Goal: Information Seeking & Learning: Learn about a topic

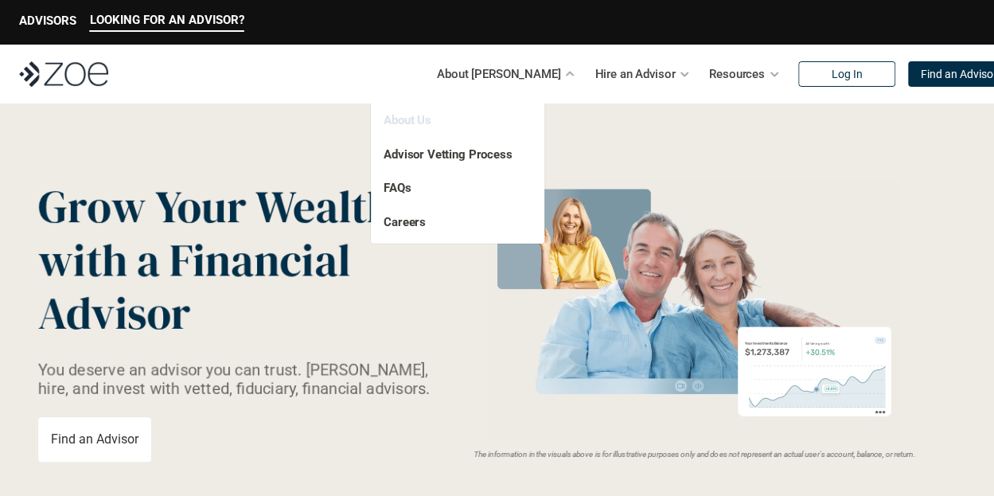
click at [417, 119] on link "About Us" at bounding box center [408, 120] width 48 height 14
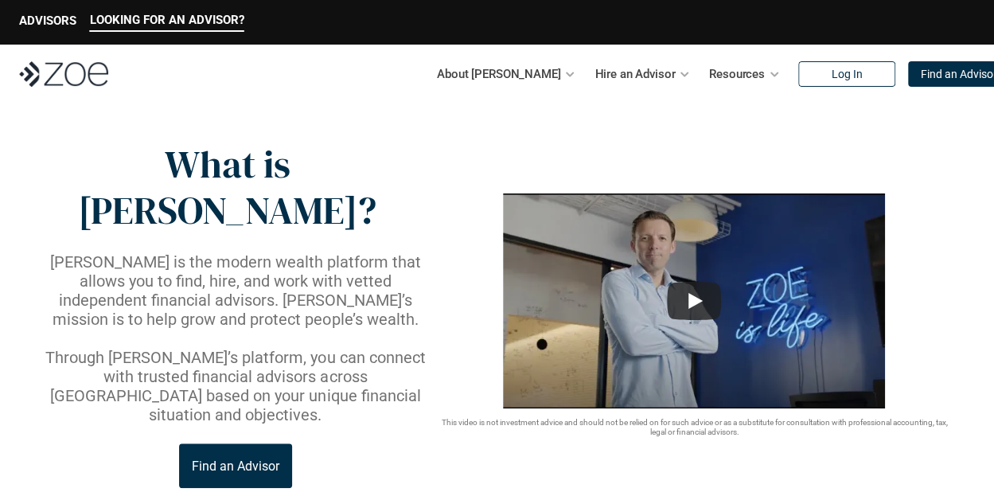
click at [240, 252] on p "[PERSON_NAME] is the modern wealth platform that allows you to find, hire, and …" at bounding box center [235, 290] width 395 height 76
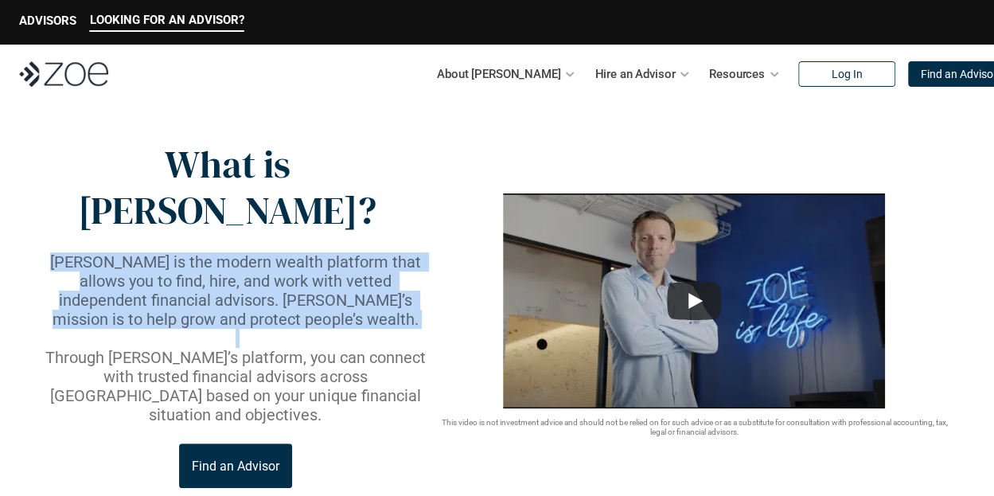
click at [240, 252] on p "[PERSON_NAME] is the modern wealth platform that allows you to find, hire, and …" at bounding box center [235, 290] width 395 height 76
click at [242, 252] on p "[PERSON_NAME] is the modern wealth platform that allows you to find, hire, and …" at bounding box center [235, 290] width 395 height 76
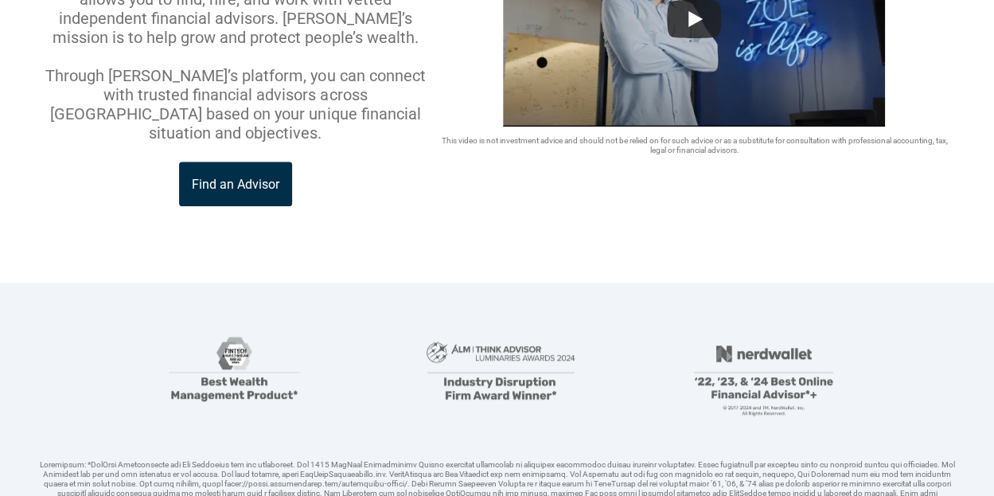
scroll to position [398, 0]
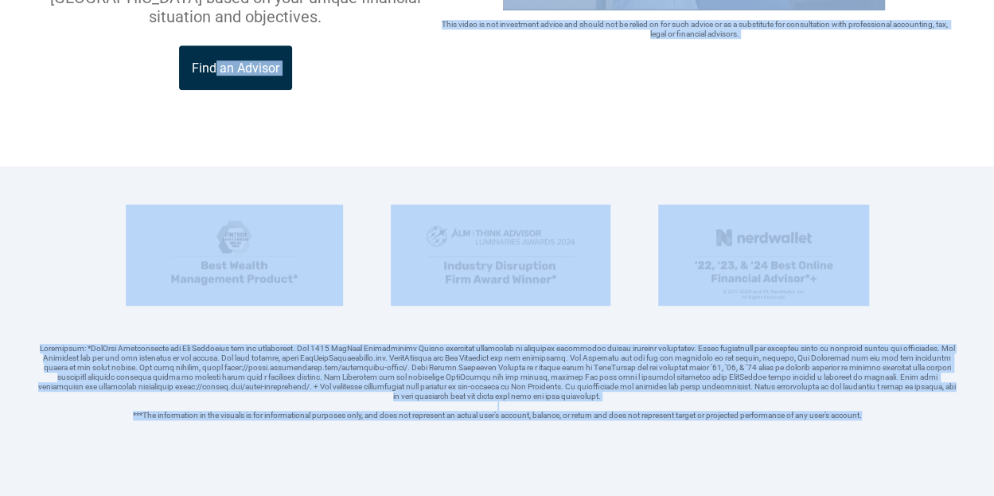
drag, startPoint x: 217, startPoint y: 90, endPoint x: 950, endPoint y: 367, distance: 784.5
click at [935, 365] on header "***The information in the visuals is for informational purposes only, and does …" at bounding box center [497, 331] width 994 height 330
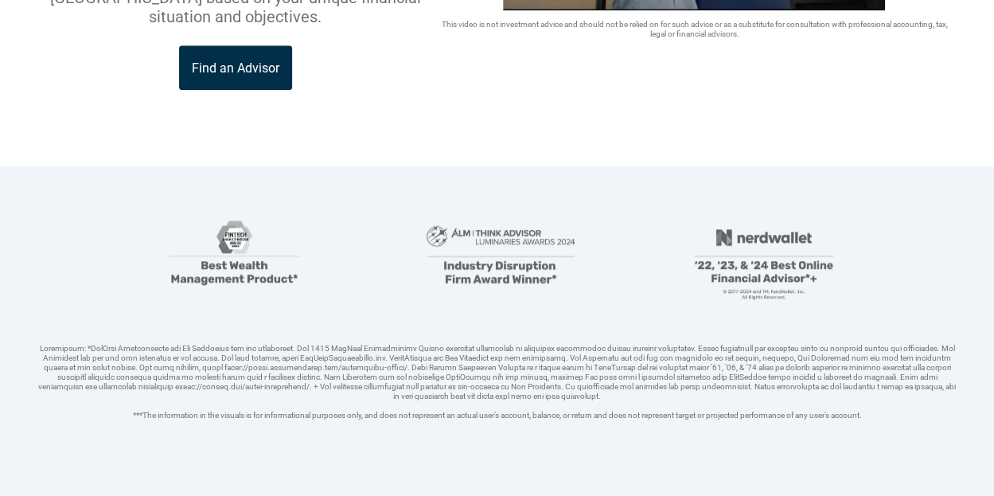
click at [939, 205] on div at bounding box center [497, 255] width 918 height 101
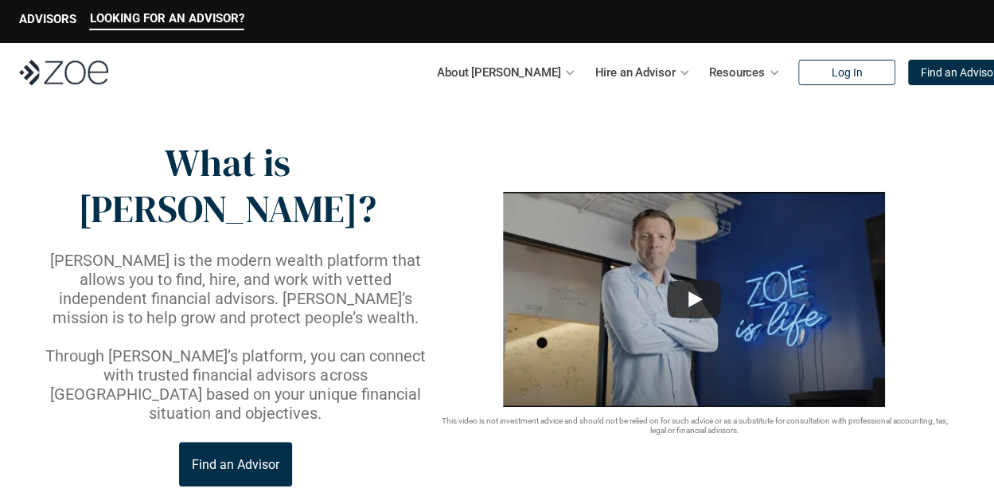
scroll to position [0, 0]
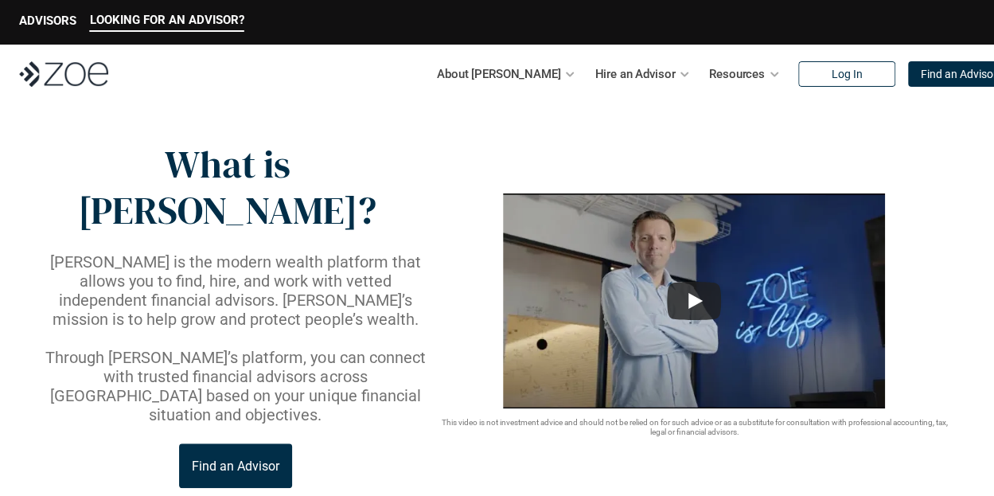
click at [411, 141] on header "What is [PERSON_NAME]? [PERSON_NAME] is the modern wealth platform that allows …" at bounding box center [497, 333] width 994 height 461
drag, startPoint x: 258, startPoint y: 116, endPoint x: 396, endPoint y: 165, distance: 146.8
click at [396, 165] on header "What is [PERSON_NAME]? [PERSON_NAME] is the modern wealth platform that allows …" at bounding box center [497, 333] width 994 height 461
click at [396, 165] on p "What is [PERSON_NAME]?" at bounding box center [227, 188] width 378 height 92
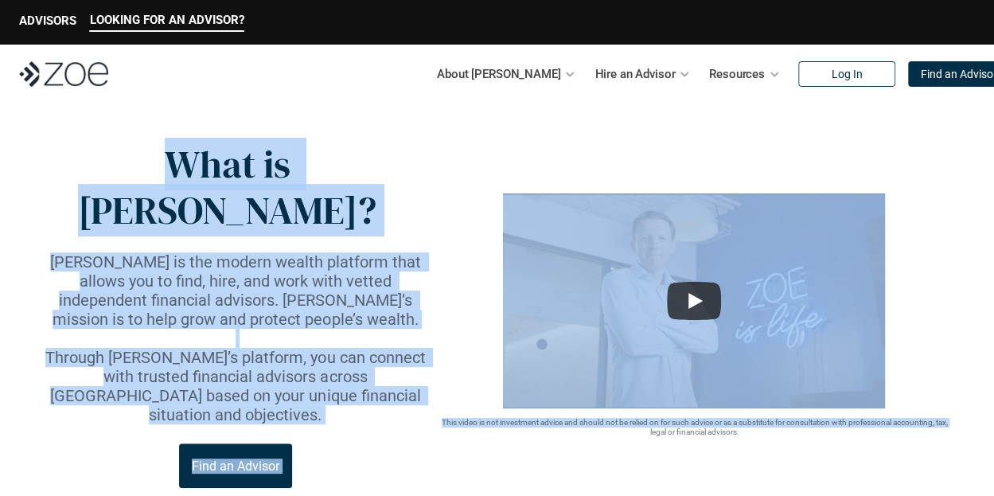
drag, startPoint x: 92, startPoint y: 157, endPoint x: 501, endPoint y: 397, distance: 473.9
click at [501, 397] on div "What is [PERSON_NAME]? [PERSON_NAME] is the modern wealth platform that allows …" at bounding box center [497, 315] width 918 height 346
click at [502, 413] on div "What is [PERSON_NAME]? [PERSON_NAME] is the modern wealth platform that allows …" at bounding box center [497, 315] width 918 height 346
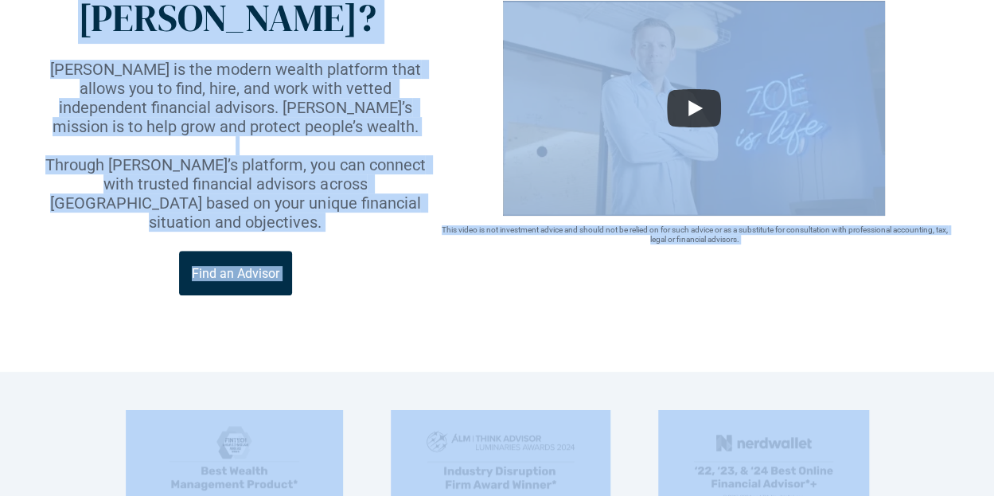
drag, startPoint x: 271, startPoint y: 60, endPoint x: 925, endPoint y: 424, distance: 748.7
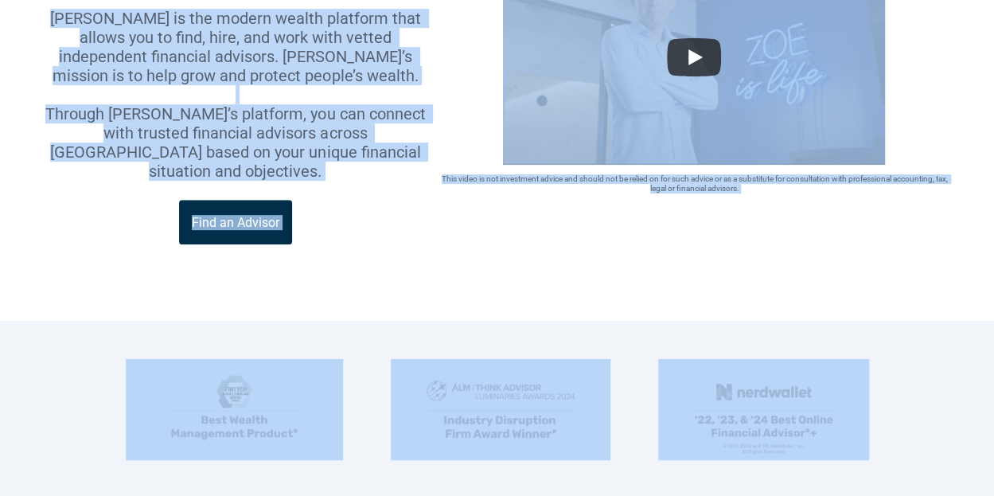
click at [950, 321] on header "***The information in the visuals is for informational purposes only, and does …" at bounding box center [497, 486] width 994 height 330
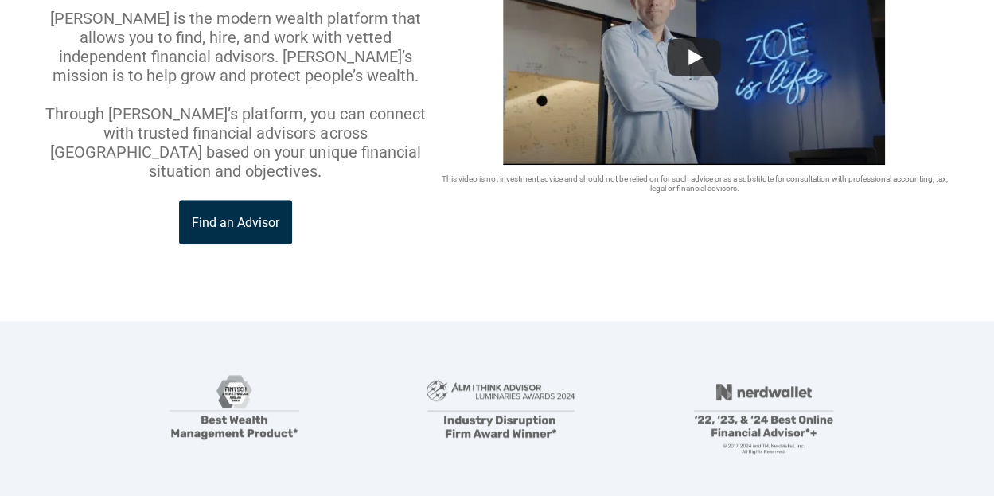
scroll to position [0, 0]
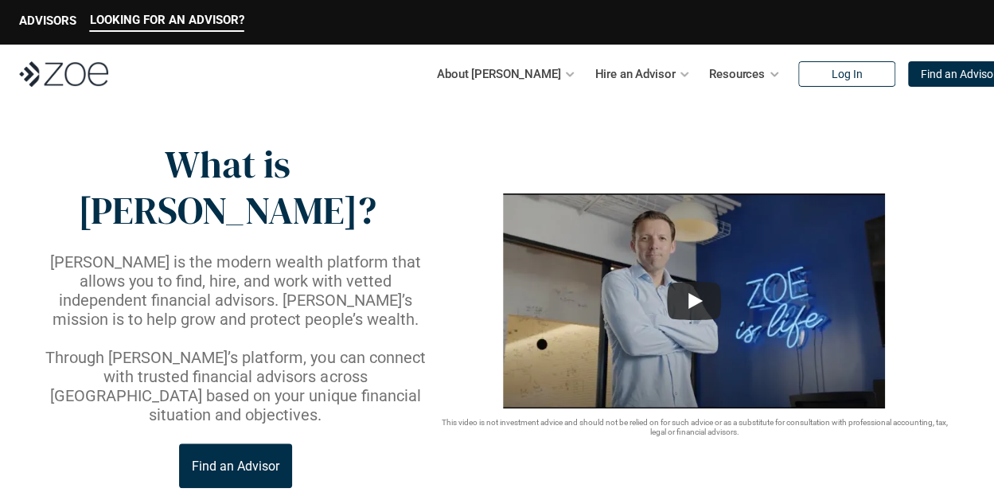
click at [321, 122] on header "What is [PERSON_NAME]? [PERSON_NAME] is the modern wealth platform that allows …" at bounding box center [497, 333] width 994 height 461
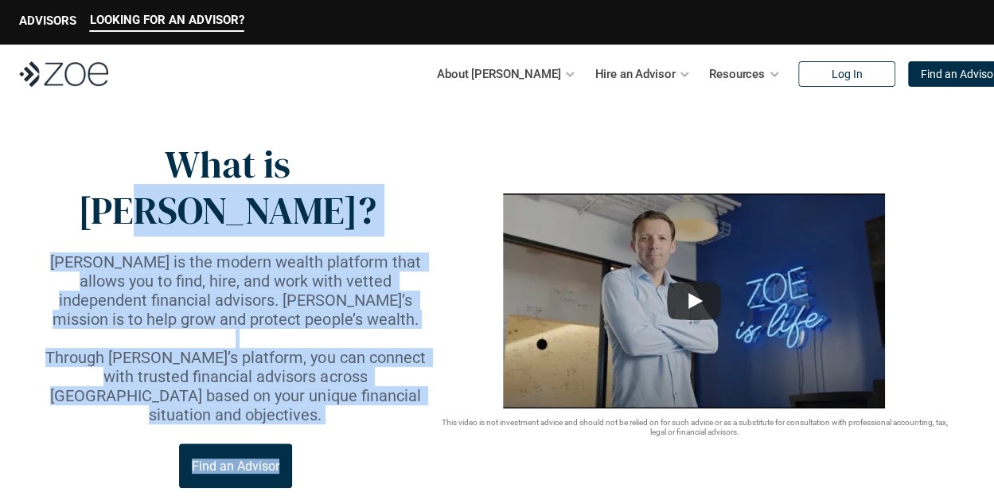
drag, startPoint x: 317, startPoint y: 112, endPoint x: 373, endPoint y: 419, distance: 311.5
click at [373, 419] on header "What is [PERSON_NAME]? [PERSON_NAME] is the modern wealth platform that allows …" at bounding box center [497, 333] width 994 height 461
click at [377, 424] on header "What is [PERSON_NAME]? [PERSON_NAME] is the modern wealth platform that allows …" at bounding box center [497, 333] width 994 height 461
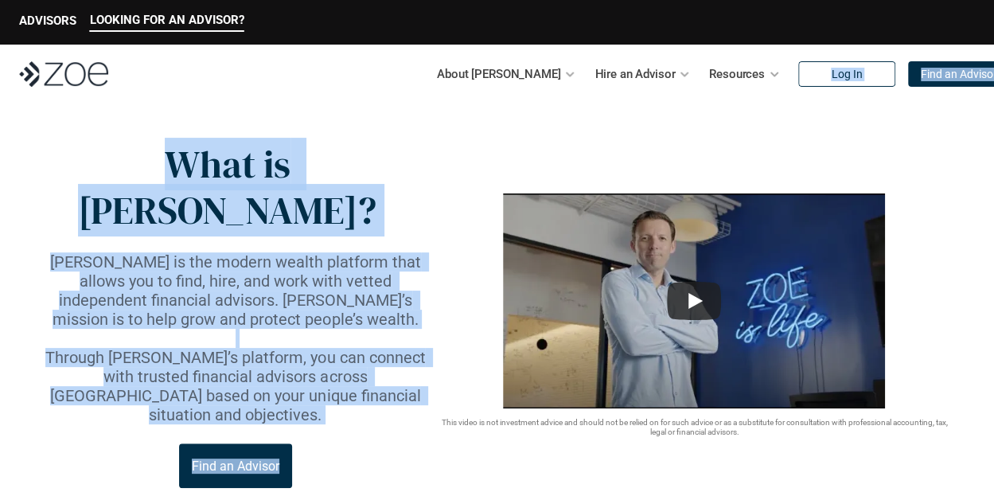
drag, startPoint x: 275, startPoint y: 100, endPoint x: 381, endPoint y: 442, distance: 357.3
click at [381, 442] on header "What is [PERSON_NAME]? [PERSON_NAME] is the modern wealth platform that allows …" at bounding box center [497, 333] width 994 height 461
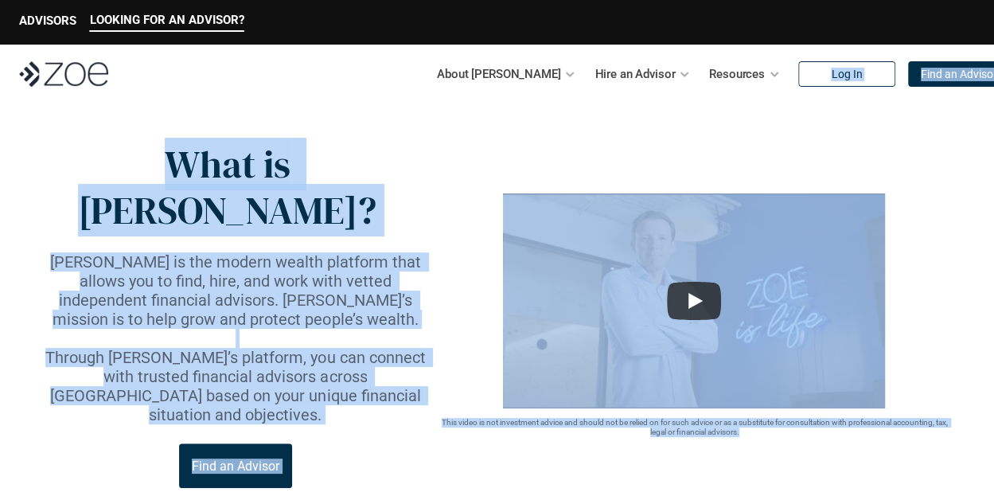
drag, startPoint x: 353, startPoint y: 73, endPoint x: 868, endPoint y: 420, distance: 621.3
click at [906, 419] on div "What is [PERSON_NAME]? [PERSON_NAME] is the modern wealth platform that allows …" at bounding box center [497, 315] width 918 height 346
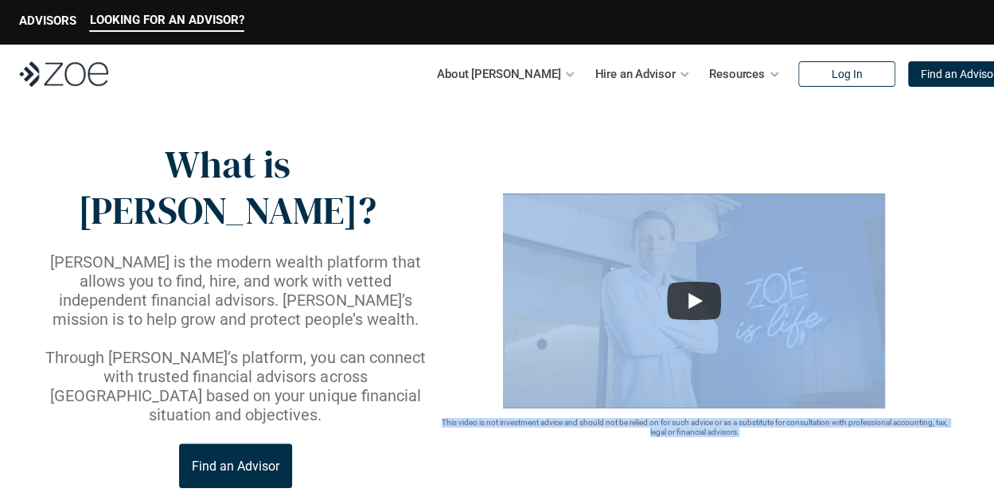
drag, startPoint x: 935, startPoint y: 364, endPoint x: 966, endPoint y: 109, distance: 256.6
click at [966, 109] on header "What is [PERSON_NAME]? [PERSON_NAME] is the modern wealth platform that allows …" at bounding box center [497, 333] width 994 height 461
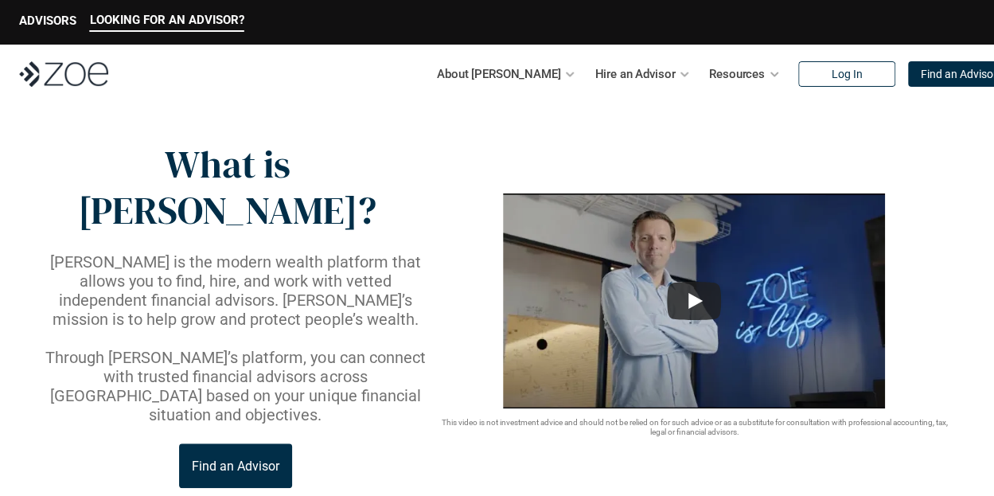
click at [966, 109] on header "What is [PERSON_NAME]? [PERSON_NAME] is the modern wealth platform that allows …" at bounding box center [497, 333] width 994 height 461
